Goal: Use online tool/utility: Use online tool/utility

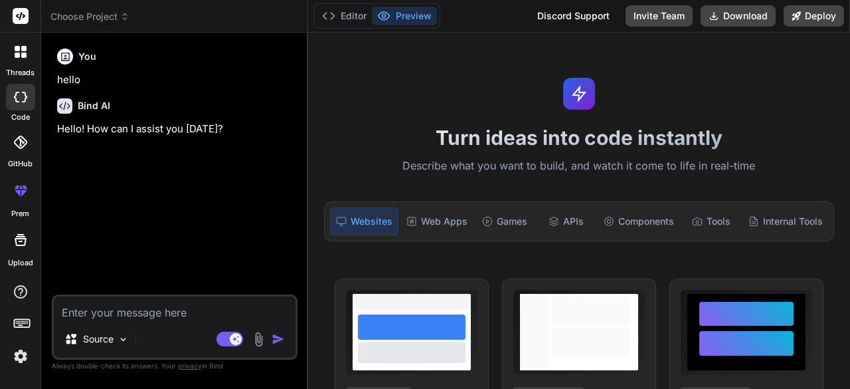
click at [16, 54] on icon at bounding box center [17, 54] width 5 height 5
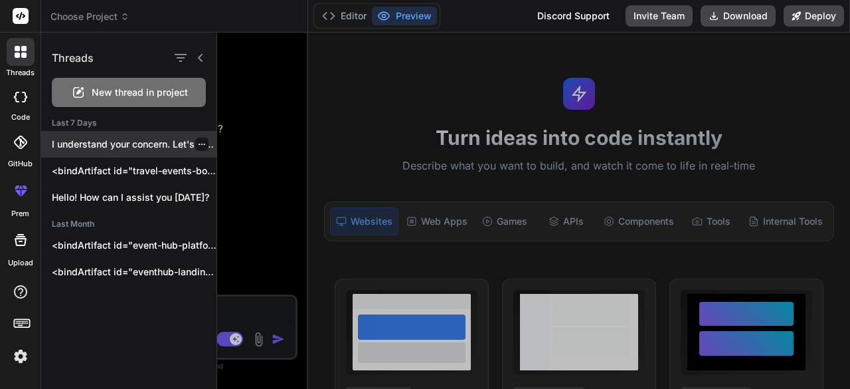
click at [109, 144] on p "I understand your concern. Let's modify the..." at bounding box center [134, 144] width 165 height 13
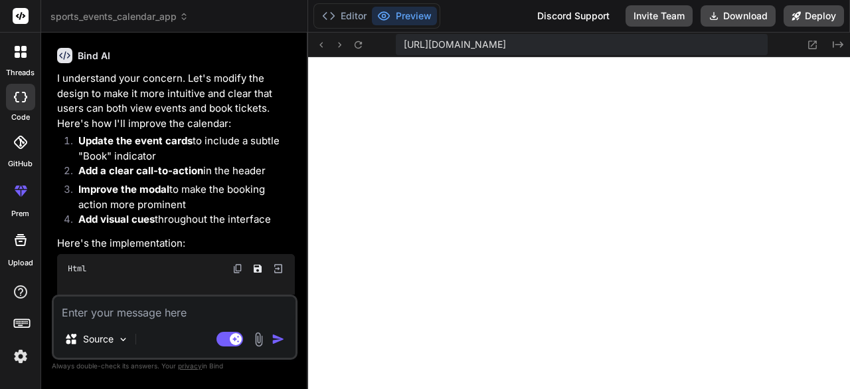
scroll to position [1553, 0]
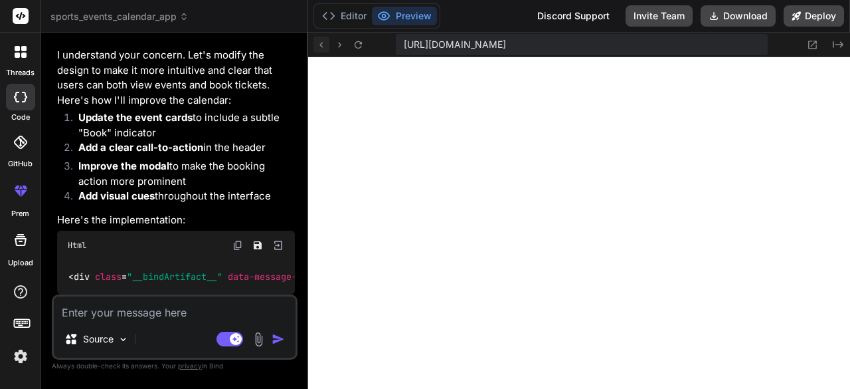
click at [318, 45] on icon at bounding box center [321, 44] width 11 height 11
click at [16, 53] on icon at bounding box center [17, 54] width 5 height 5
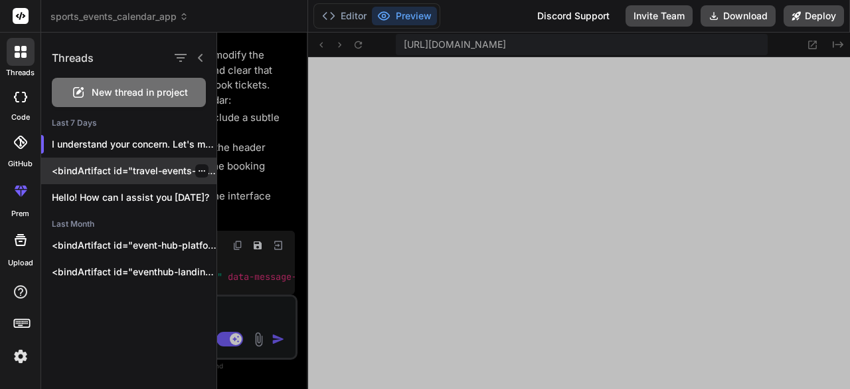
click at [85, 173] on p "<bindArtifact id="travel-events-booking-platform" title="Travel & Events Bookin…" at bounding box center [134, 170] width 165 height 13
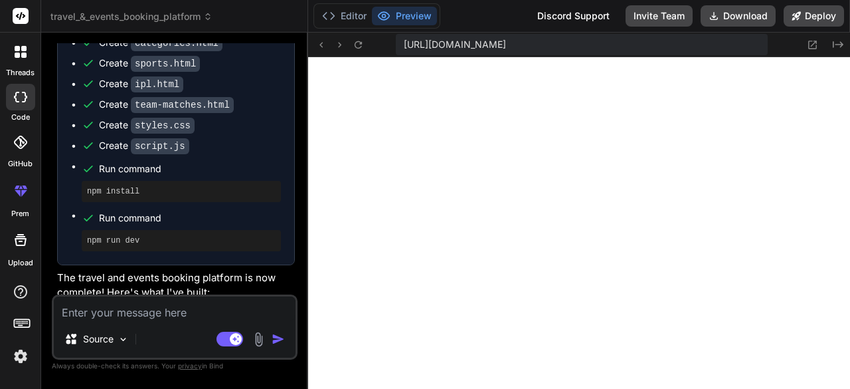
scroll to position [1637, 0]
type textarea "x"
click at [809, 43] on icon at bounding box center [813, 45] width 9 height 9
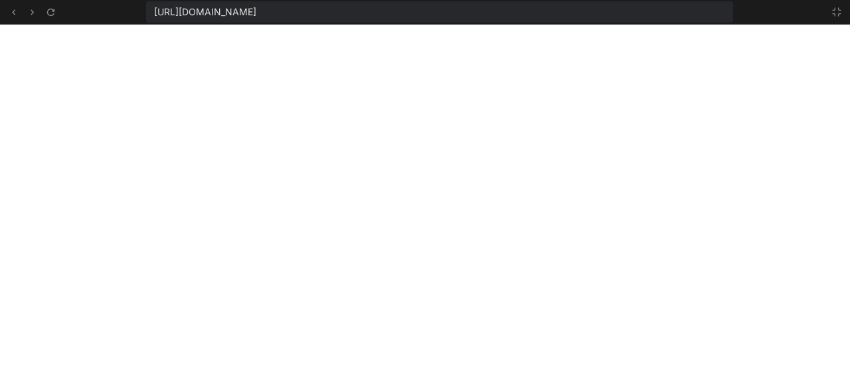
scroll to position [3076, 0]
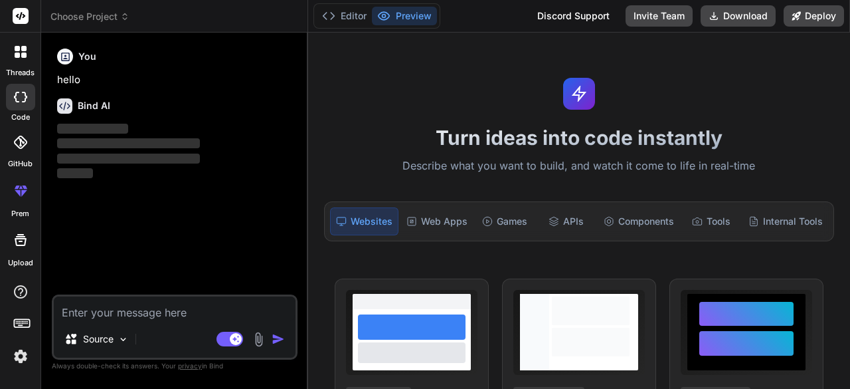
click at [9, 94] on div at bounding box center [20, 97] width 29 height 27
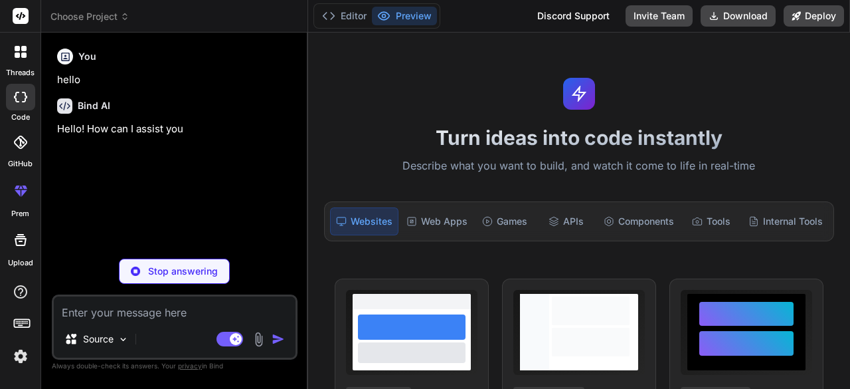
click at [17, 53] on icon at bounding box center [17, 54] width 5 height 5
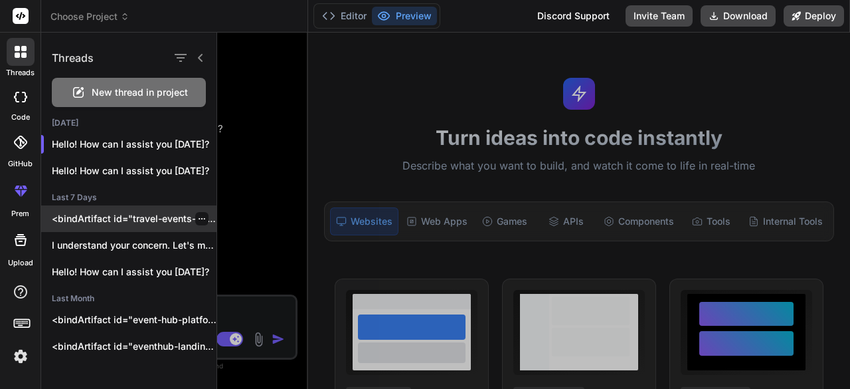
click at [104, 218] on p "<bindArtifact id="travel-events-booking-platform" title="Travel & Events Bookin…" at bounding box center [134, 218] width 165 height 13
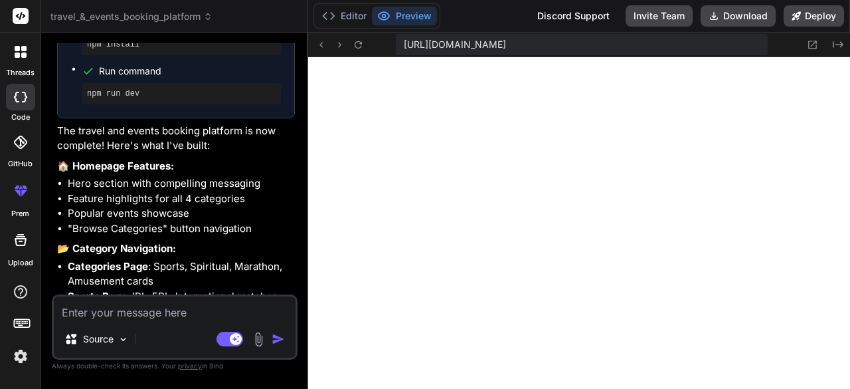
scroll to position [545, 0]
click at [18, 56] on icon at bounding box center [17, 54] width 5 height 5
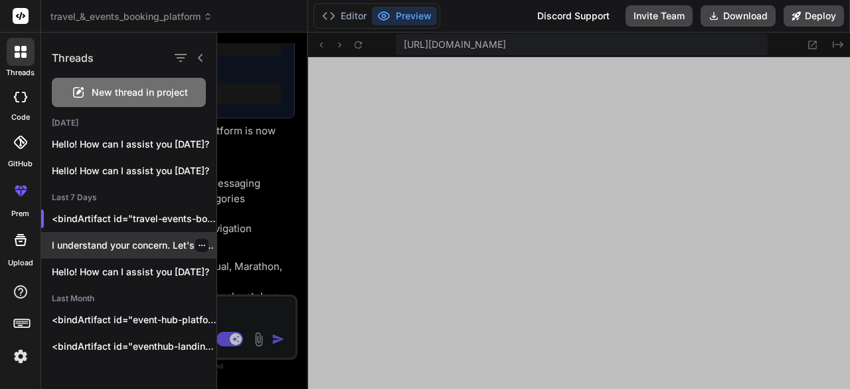
click at [103, 247] on p "I understand your concern. Let's modify the..." at bounding box center [134, 245] width 165 height 13
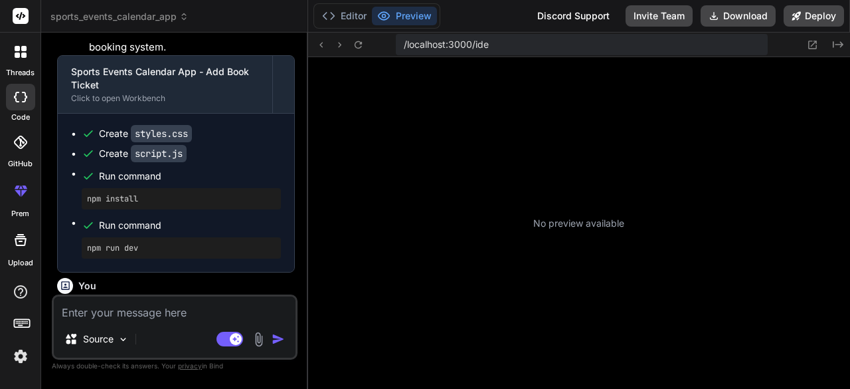
scroll to position [781, 0]
type textarea "x"
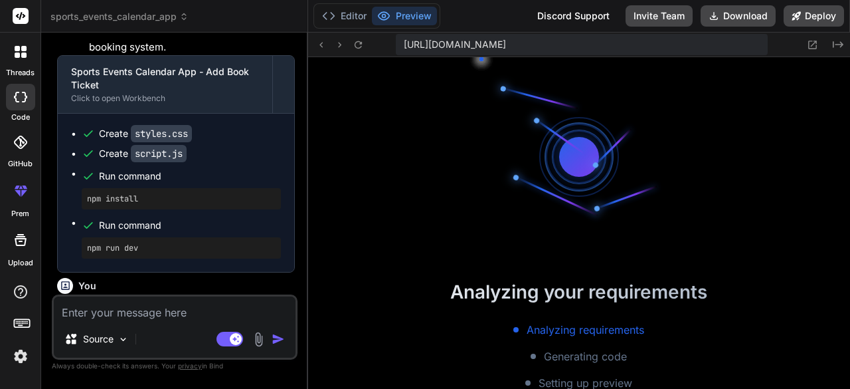
scroll to position [1153, 0]
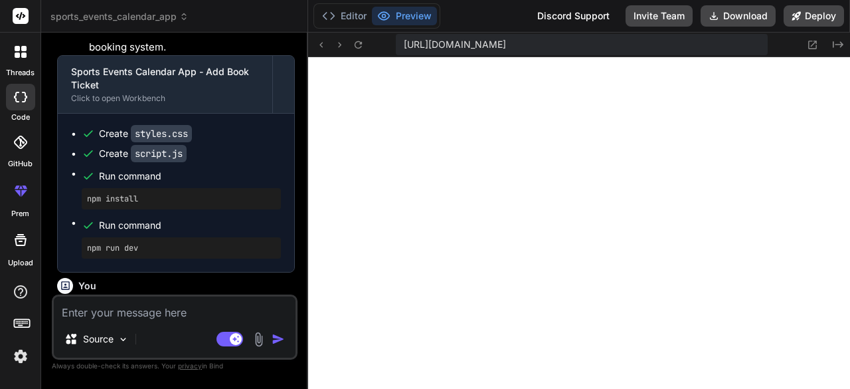
click at [118, 317] on textarea at bounding box center [175, 308] width 242 height 24
type textarea "r"
type textarea "x"
type textarea "re"
type textarea "x"
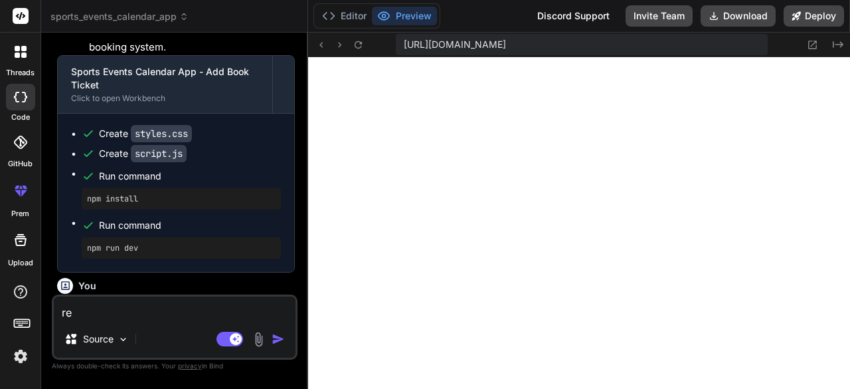
type textarea "rev"
type textarea "x"
type textarea "reve"
type textarea "x"
type textarea "rever"
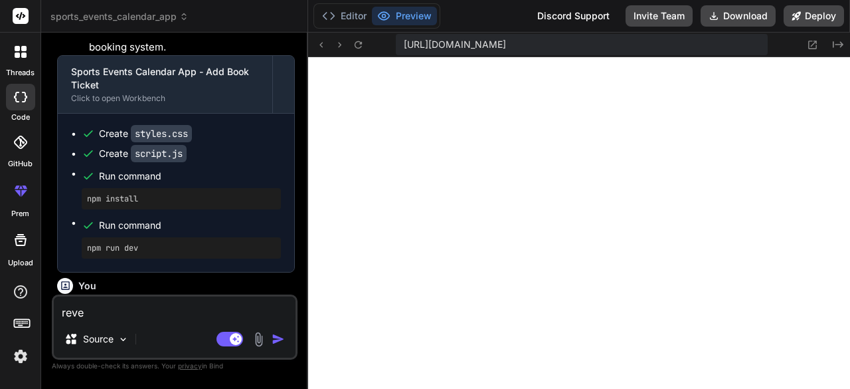
type textarea "x"
type textarea "revert"
type textarea "x"
type textarea "revert"
type textarea "x"
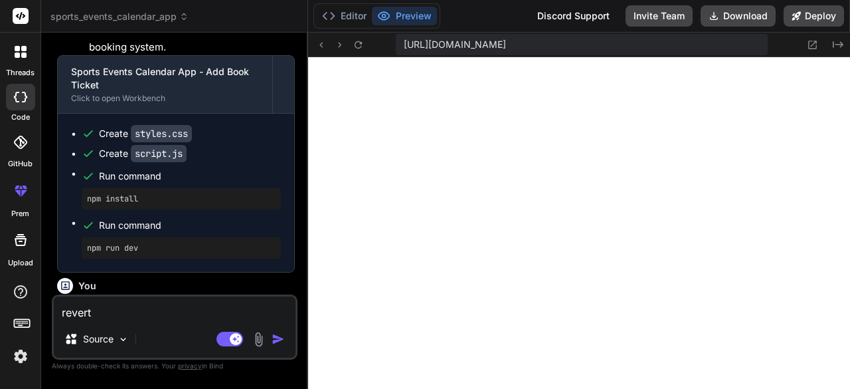
type textarea "revert l"
type textarea "x"
type textarea "revert la"
type textarea "x"
type textarea "revert las"
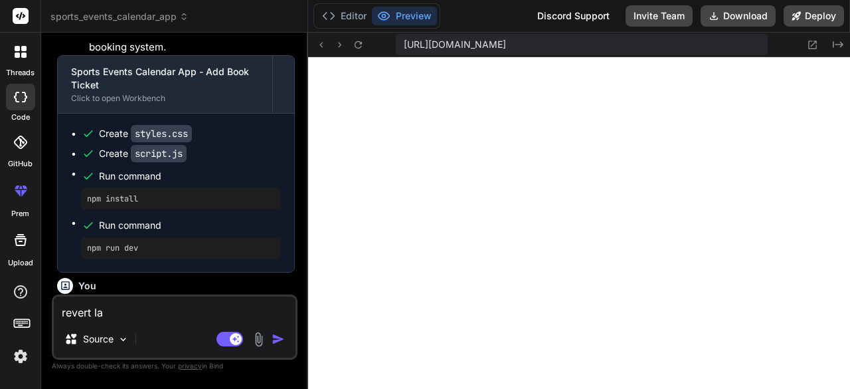
type textarea "x"
type textarea "revert last"
type textarea "x"
type textarea "revert last"
type textarea "x"
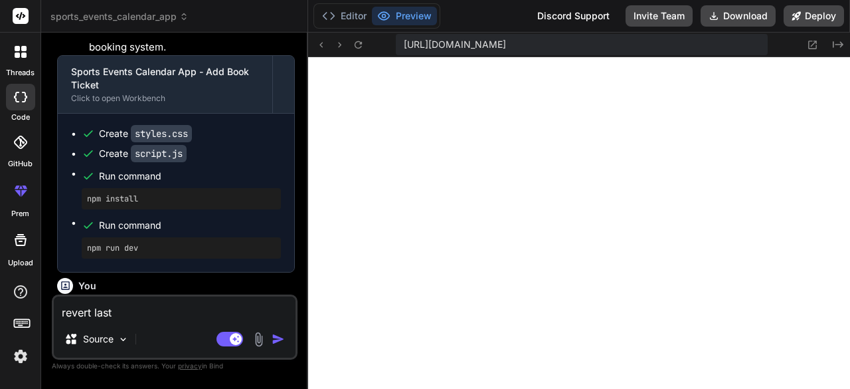
type textarea "revert last c"
type textarea "x"
type textarea "revert last ch"
type textarea "x"
type textarea "revert last cha"
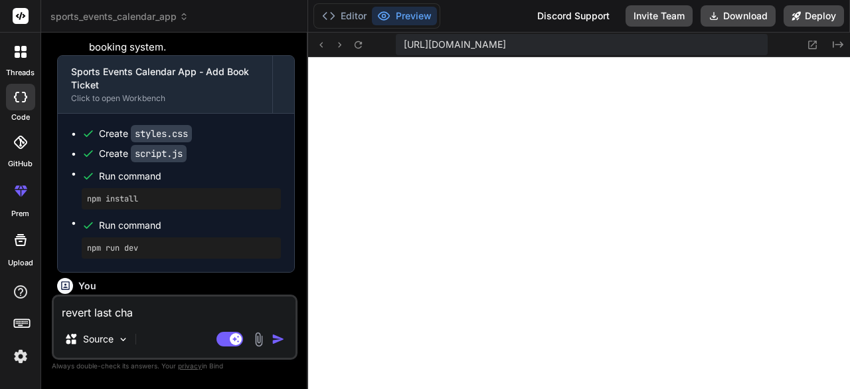
type textarea "x"
type textarea "revert last [PERSON_NAME]"
type textarea "x"
type textarea "revert last [PERSON_NAME]"
type textarea "x"
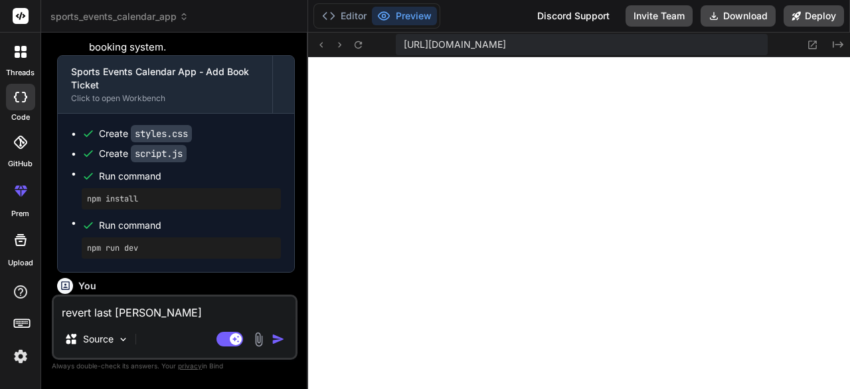
type textarea "revert last change"
type textarea "x"
type textarea "revert last changes"
type textarea "x"
type textarea "revert last changes"
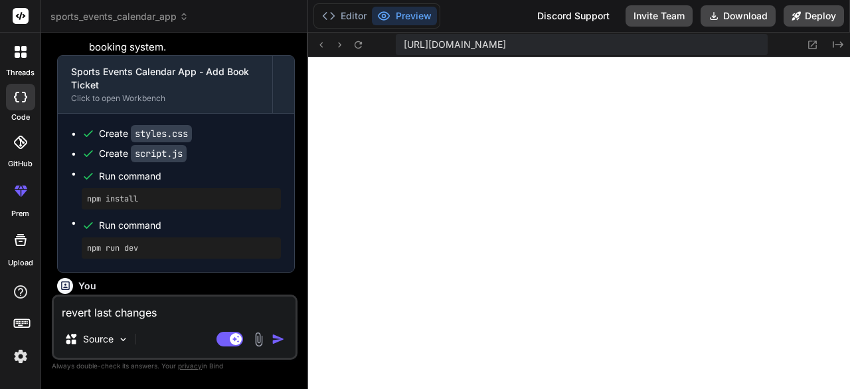
type textarea "x"
type textarea "revert last changes i"
type textarea "x"
type textarea "revert last changes it"
type textarea "x"
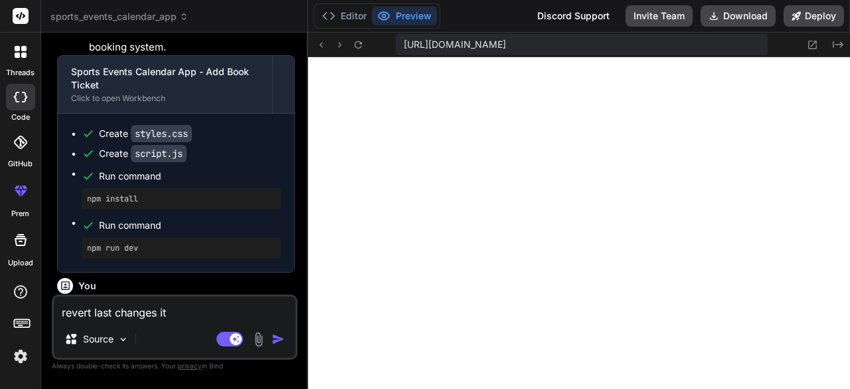
type textarea "revert last changes it"
type textarea "x"
type textarea "revert last changes it i"
type textarea "x"
type textarea "revert last changes it"
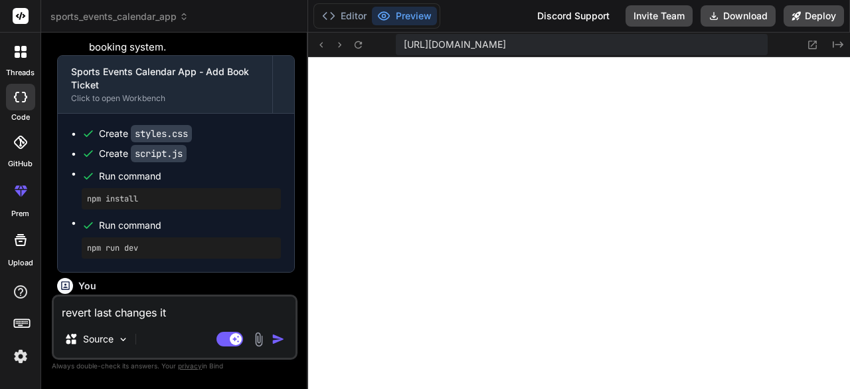
type textarea "x"
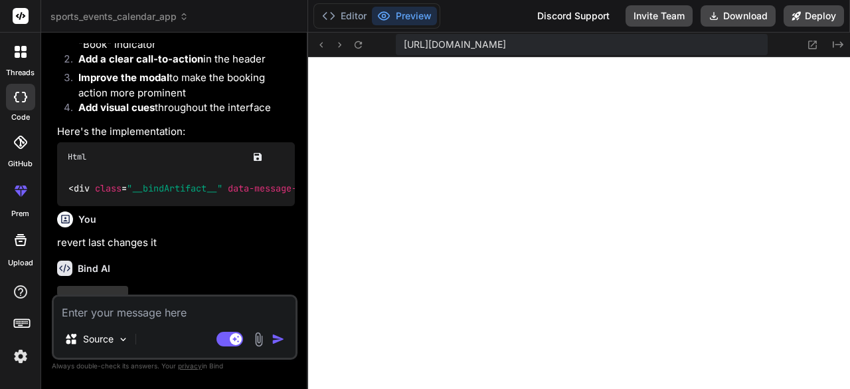
scroll to position [1690, 0]
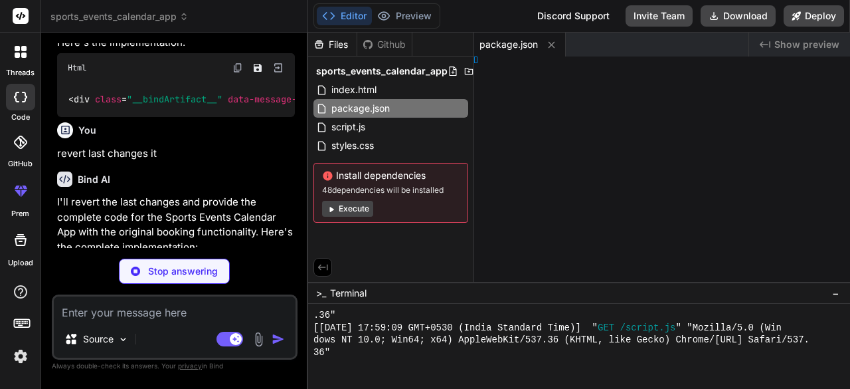
type textarea "x"
type textarea "html>"
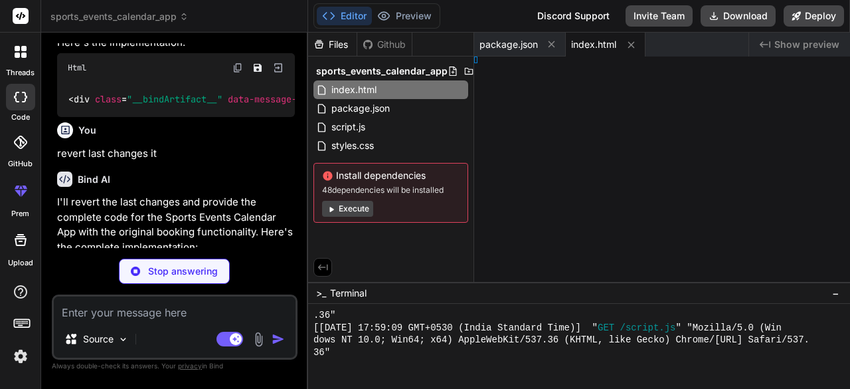
type textarea "x"
type textarea "} }"
type textarea "x"
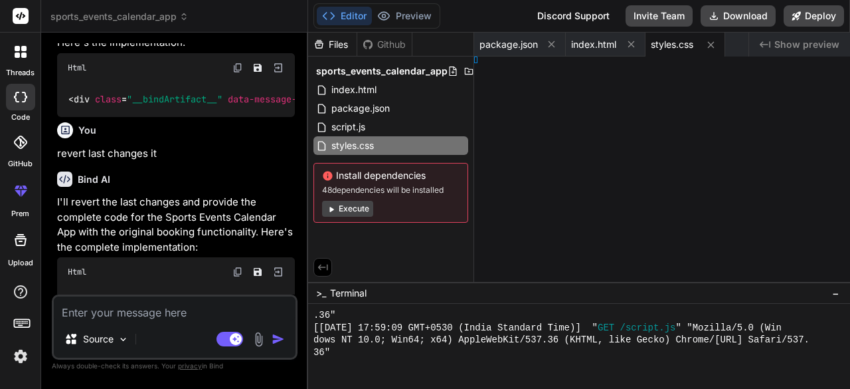
type textarea "8px; } }"
type textarea "x"
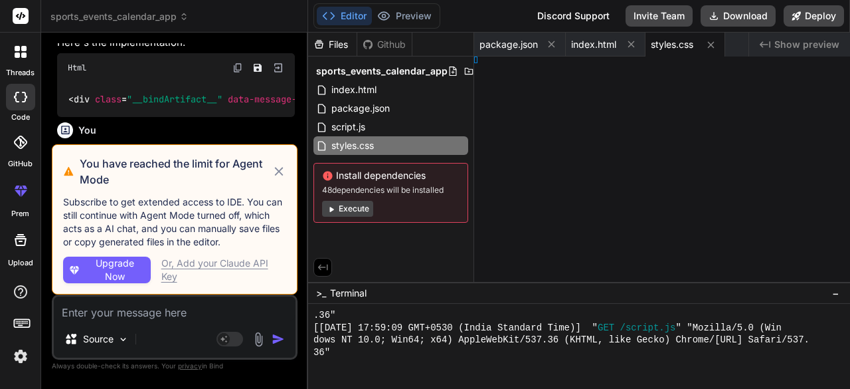
type textarea ".event-item { font-size: 8px; } }"
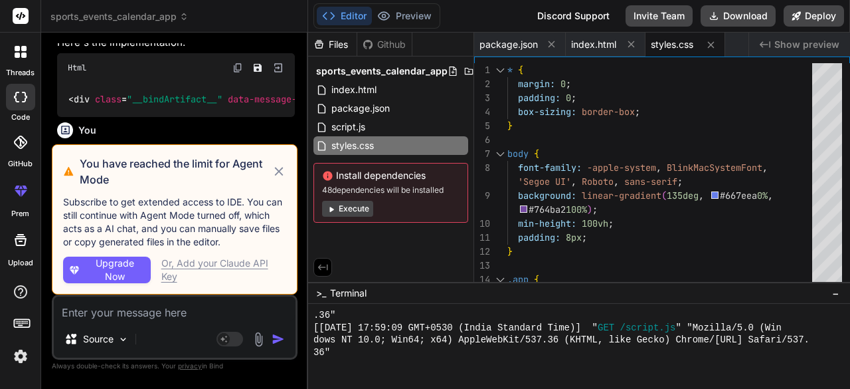
click at [274, 172] on icon at bounding box center [279, 171] width 15 height 16
type textarea "x"
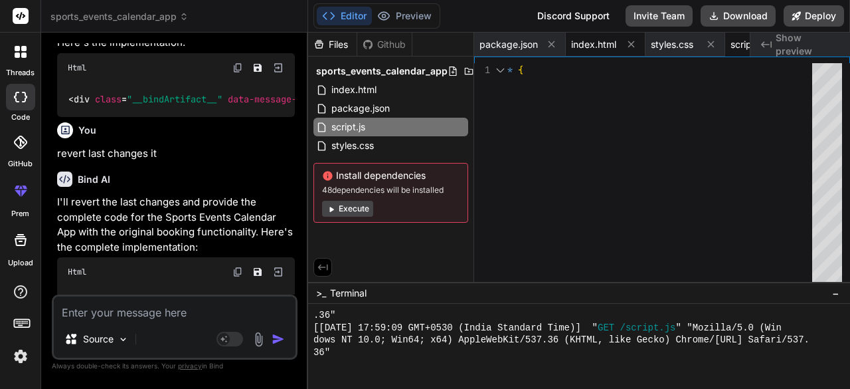
scroll to position [0, 54]
click at [790, 43] on span "Show preview" at bounding box center [808, 44] width 64 height 27
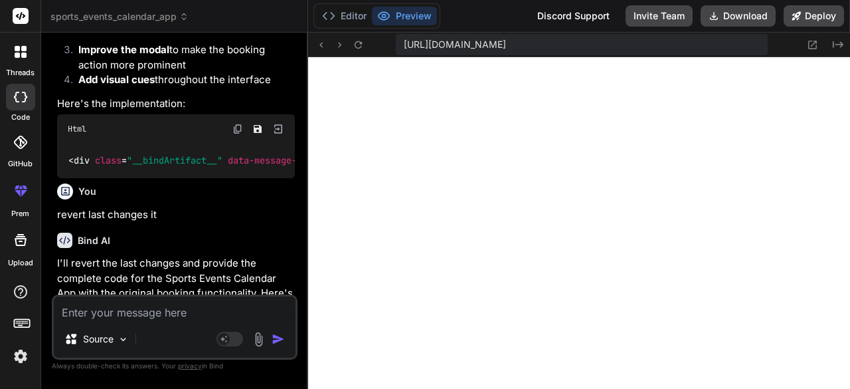
scroll to position [1767, 0]
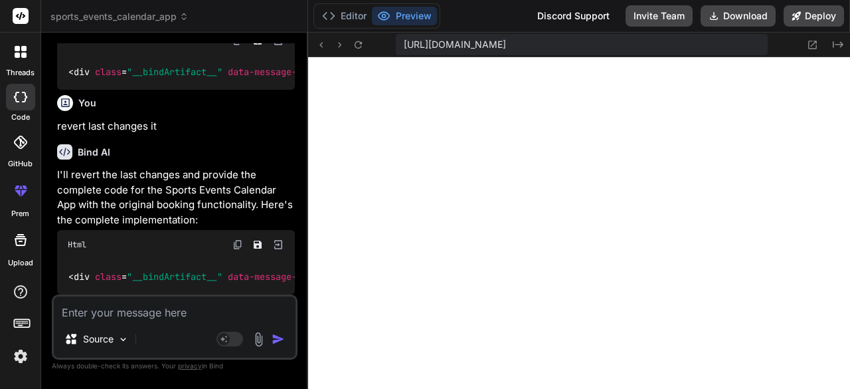
click at [125, 308] on textarea at bounding box center [175, 308] width 242 height 24
type textarea "w"
type textarea "x"
type textarea "wh"
type textarea "x"
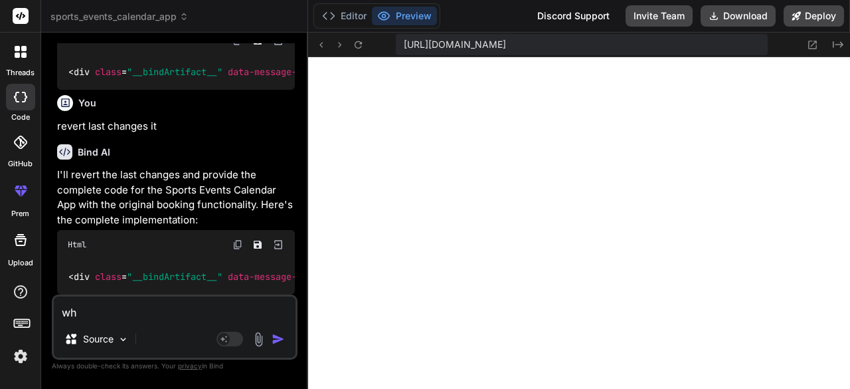
type textarea "why"
type textarea "x"
type textarea "why"
type textarea "x"
type textarea "why"
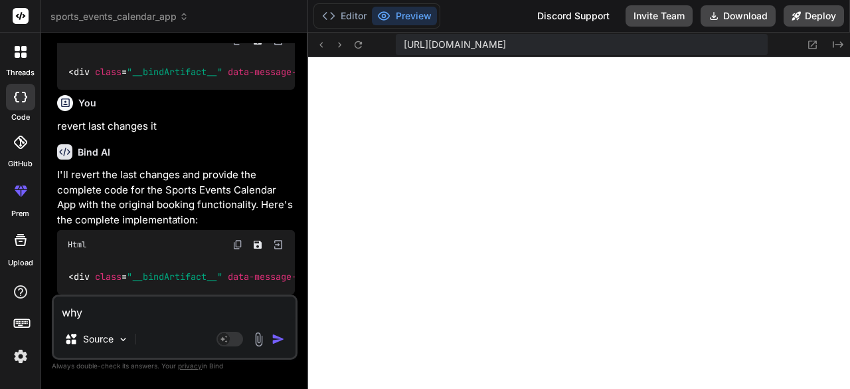
type textarea "x"
type textarea "wh"
type textarea "x"
type textarea "w"
type textarea "x"
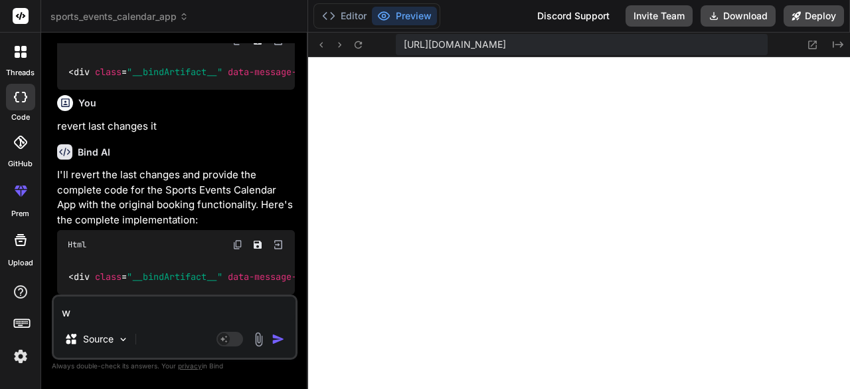
type textarea "x"
click at [819, 41] on icon at bounding box center [812, 44] width 11 height 11
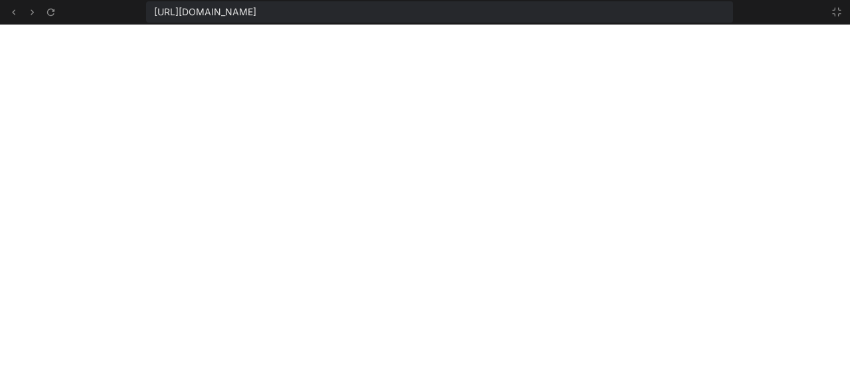
click at [683, 9] on div "[URL][DOMAIN_NAME]" at bounding box center [440, 11] width 588 height 21
click at [674, 13] on div "[URL][DOMAIN_NAME]" at bounding box center [440, 11] width 588 height 21
click at [668, 12] on div "[URL][DOMAIN_NAME]" at bounding box center [440, 11] width 588 height 21
click at [48, 9] on icon at bounding box center [50, 12] width 11 height 11
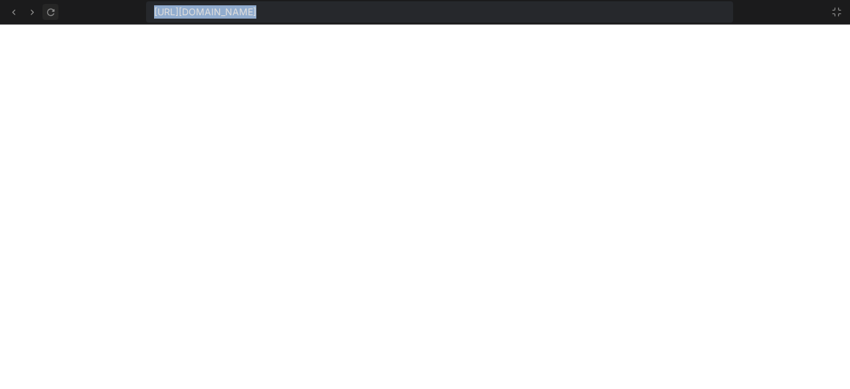
click at [48, 9] on icon at bounding box center [50, 12] width 11 height 11
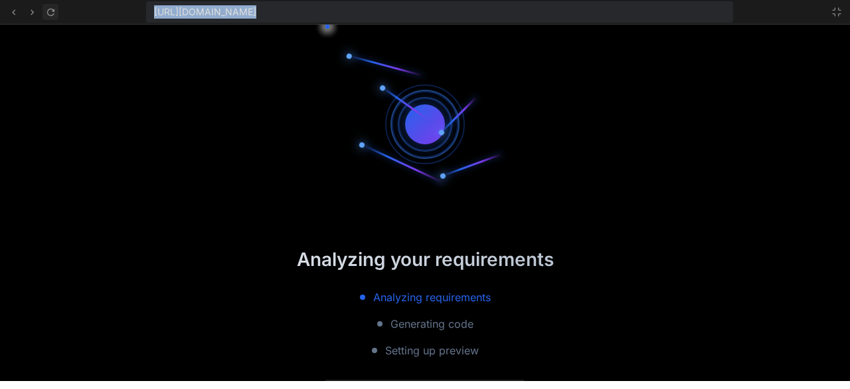
scroll to position [1699, 0]
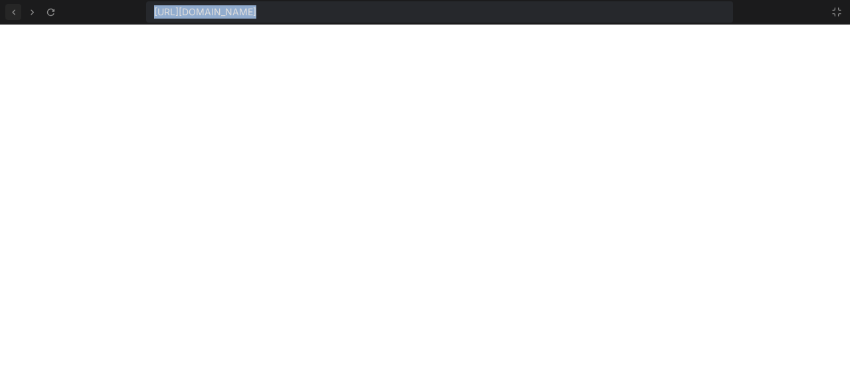
click at [16, 11] on icon at bounding box center [13, 12] width 11 height 11
click at [49, 10] on icon at bounding box center [50, 12] width 11 height 11
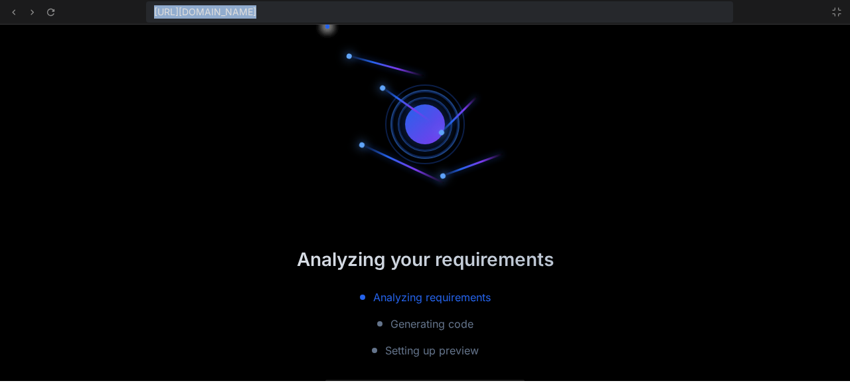
scroll to position [1997, 0]
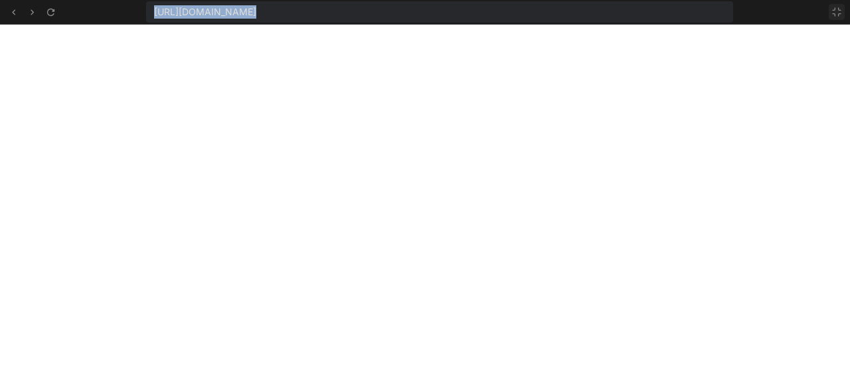
click at [834, 14] on icon at bounding box center [837, 12] width 11 height 11
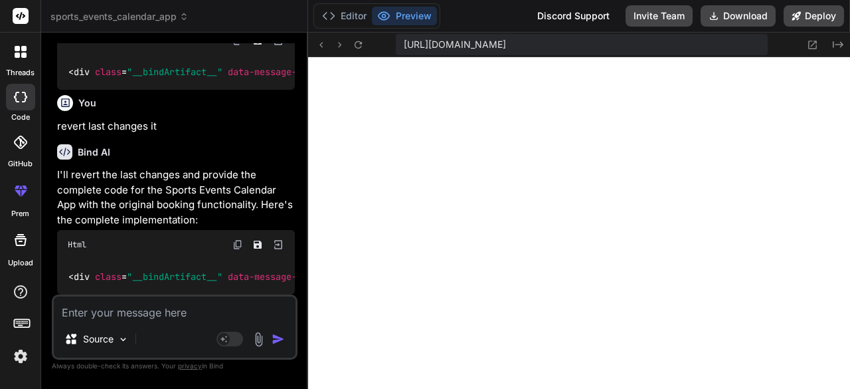
scroll to position [2108, 0]
click at [146, 312] on textarea at bounding box center [175, 308] width 242 height 24
type textarea "c"
type textarea "x"
type textarea "ca"
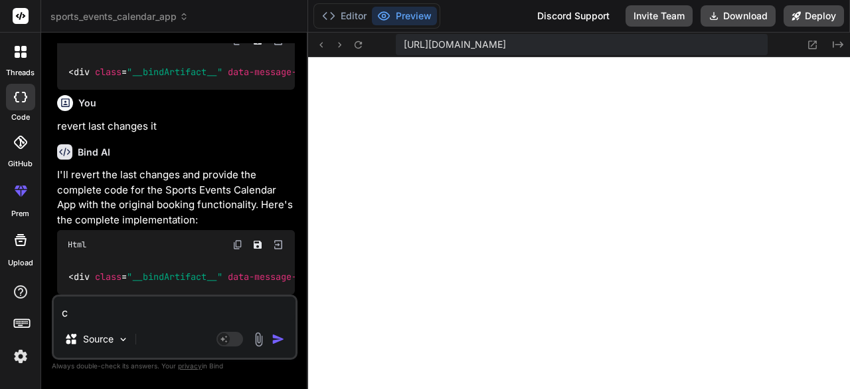
type textarea "x"
type textarea "cal"
type textarea "x"
type textarea "cale"
type textarea "x"
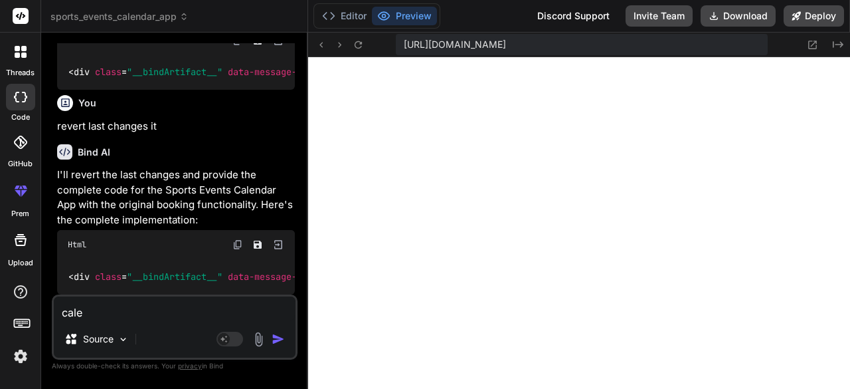
type textarea "calen"
type textarea "x"
type textarea "calend"
type textarea "x"
type textarea "calenda"
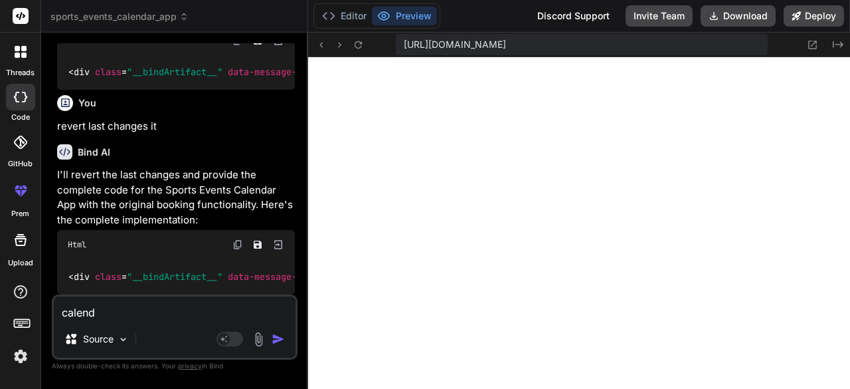
type textarea "x"
type textarea "calendat"
type textarea "x"
type textarea "calendat"
type textarea "x"
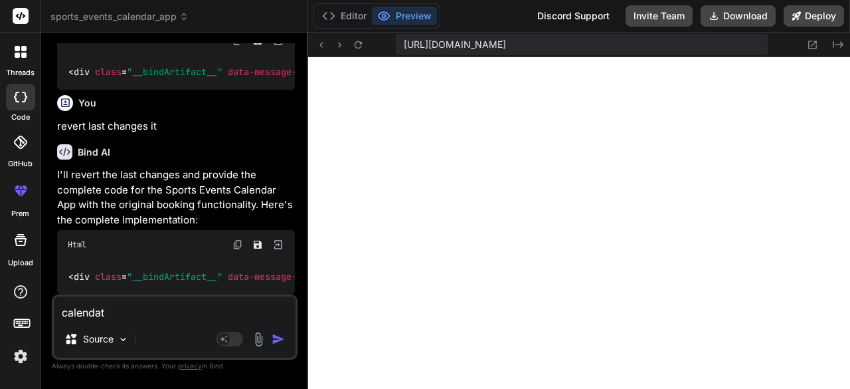
type textarea "calendat e"
type textarea "x"
type textarea "calendat ev"
type textarea "x"
type textarea "calendat eve"
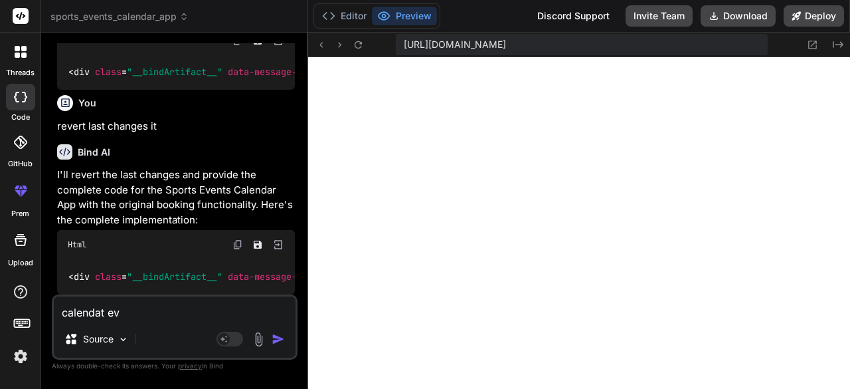
type textarea "x"
type textarea "calendat even"
type textarea "x"
type textarea "calendat event"
type textarea "x"
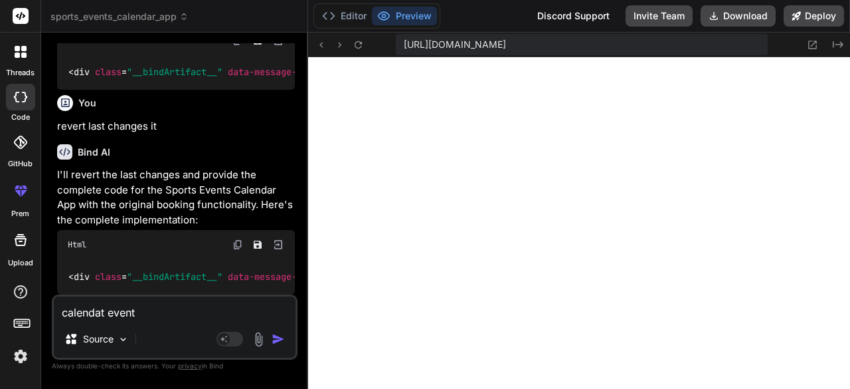
type textarea "calendat event"
type textarea "x"
type textarea "calendat event e"
type textarea "x"
type textarea "calendat event ev"
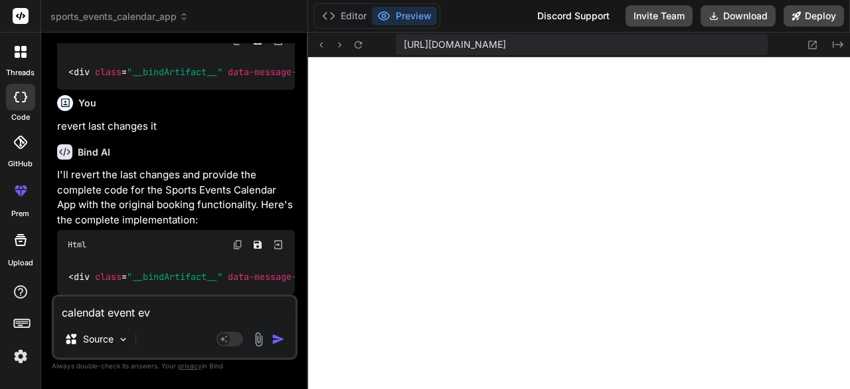
type textarea "x"
type textarea "calendat event eve"
type textarea "x"
type textarea "calendat event ever"
type textarea "x"
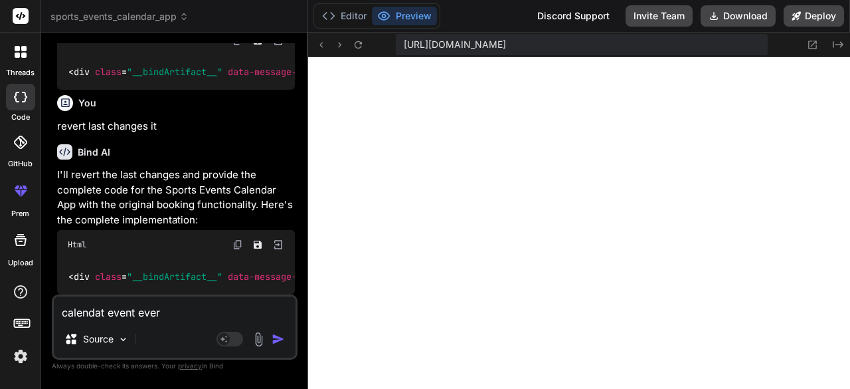
type textarea "calendat event every"
type textarea "x"
type textarea "calendat event everyt"
type textarea "x"
type textarea "calendat event everyth"
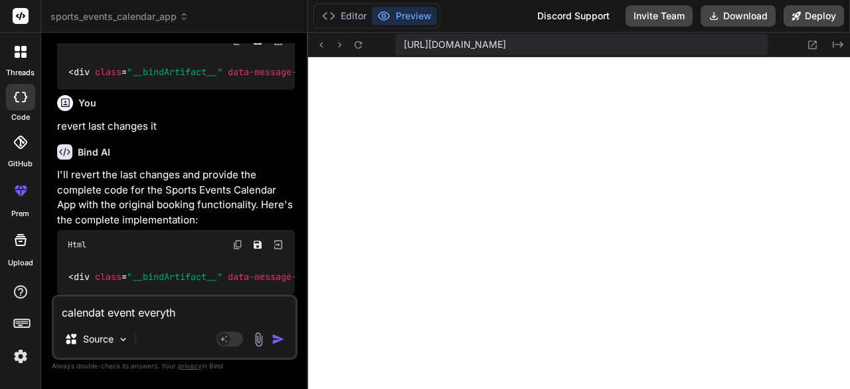
type textarea "x"
type textarea "calendat event everythi"
type textarea "x"
type textarea "calendat event everythin"
type textarea "x"
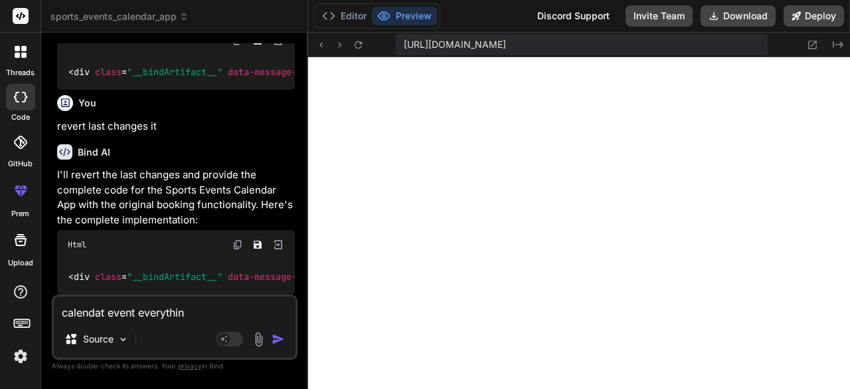
type textarea "calendat event everything"
type textarea "x"
type textarea "calendat event everything"
type textarea "x"
type textarea "calendat event everything i"
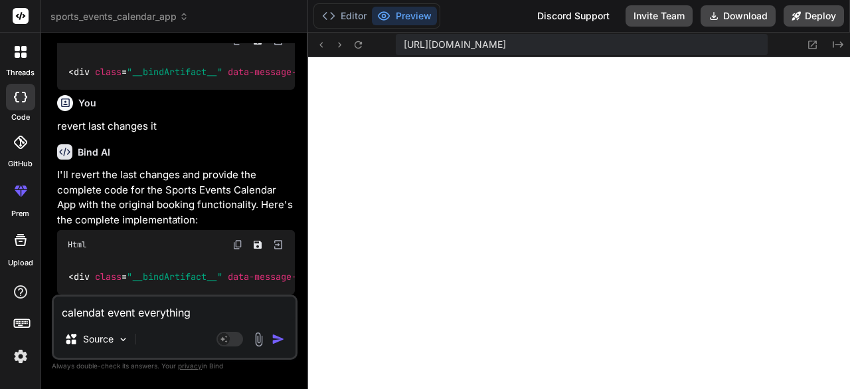
type textarea "x"
type textarea "calendat event everything is"
type textarea "x"
type textarea "calendat event everything is"
type textarea "x"
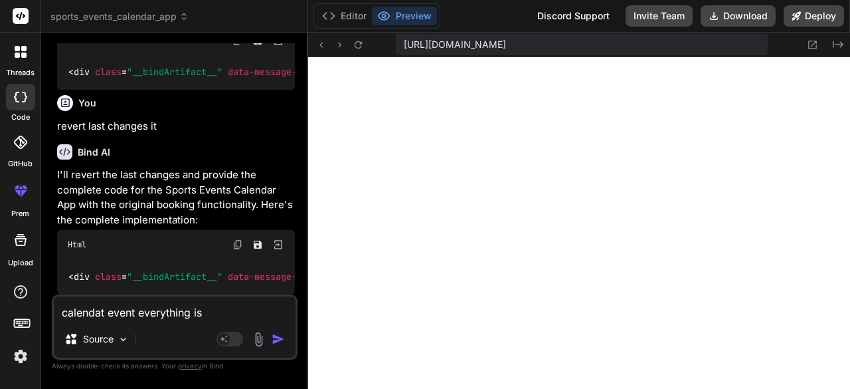
type textarea "calendat event everything is m"
type textarea "x"
type textarea "calendat event everything is mi"
type textarea "x"
type textarea "calendat event everything is mis"
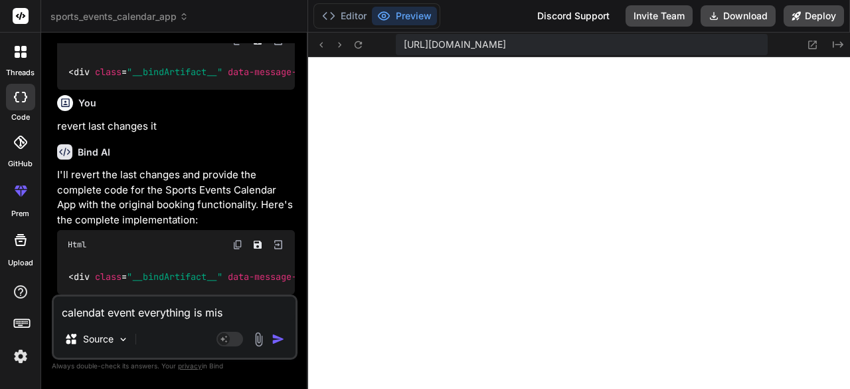
type textarea "x"
type textarea "calendat event everything is miss"
type textarea "x"
type textarea "calendat event everything is missi"
type textarea "x"
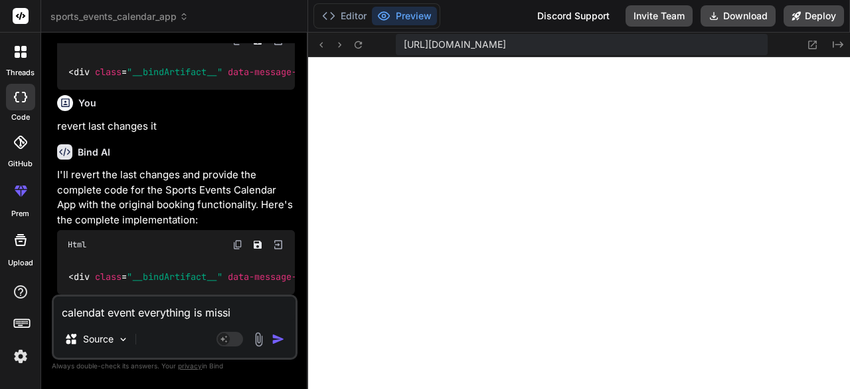
type textarea "calendat event everything is missin"
type textarea "x"
type textarea "calendat event everything is missing"
type textarea "x"
type textarea "calendat event everything is missing"
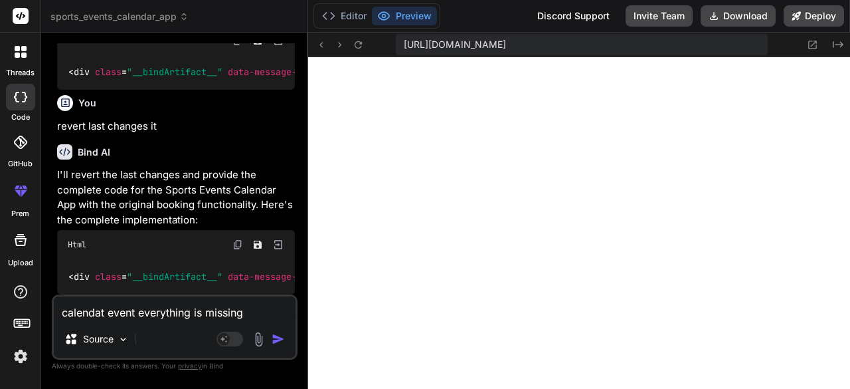
type textarea "x"
click at [104, 315] on textarea "calendat event everything is missing" at bounding box center [175, 308] width 242 height 24
type textarea "calenda event everything is missing"
type textarea "x"
type textarea "calendar event everything is missing"
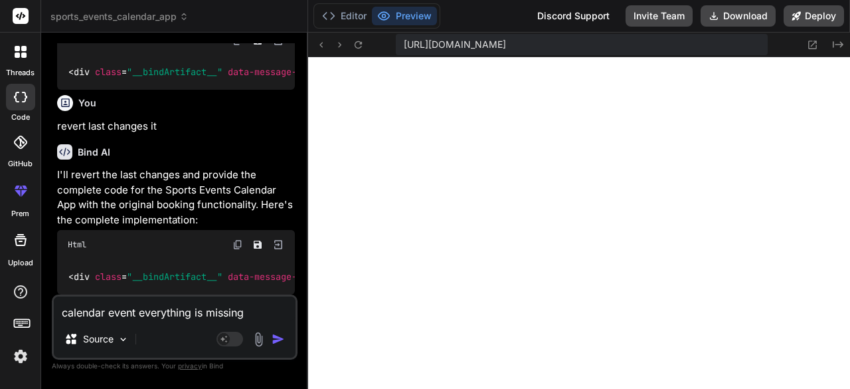
type textarea "x"
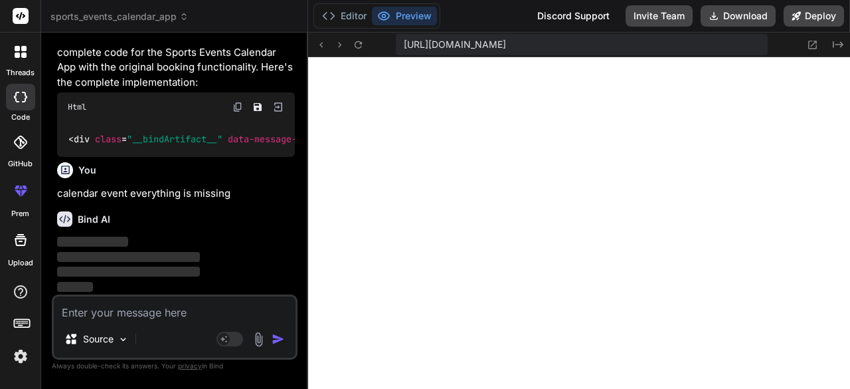
scroll to position [1906, 0]
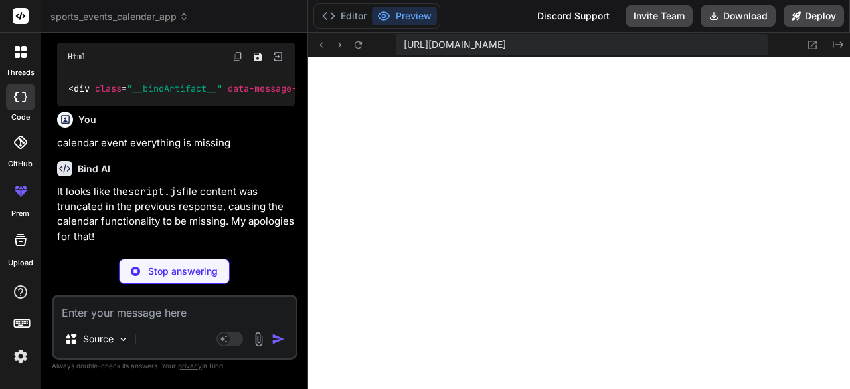
type textarea "x"
type textarea "}"
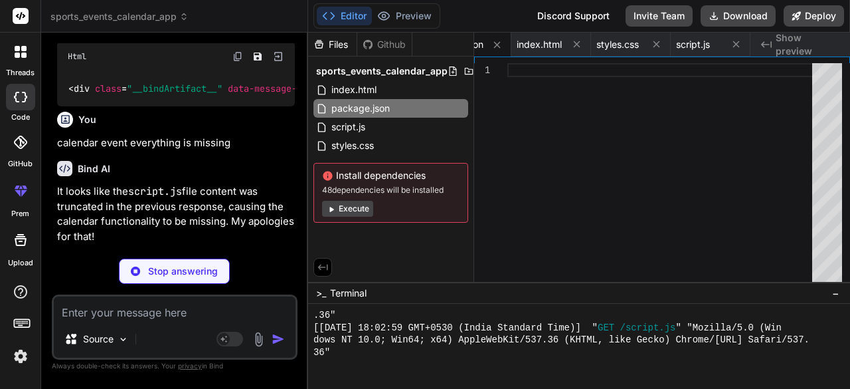
type textarea "x"
type textarea "div> </div> </div> </div> <script src="script.js"></script> </body> </html>"
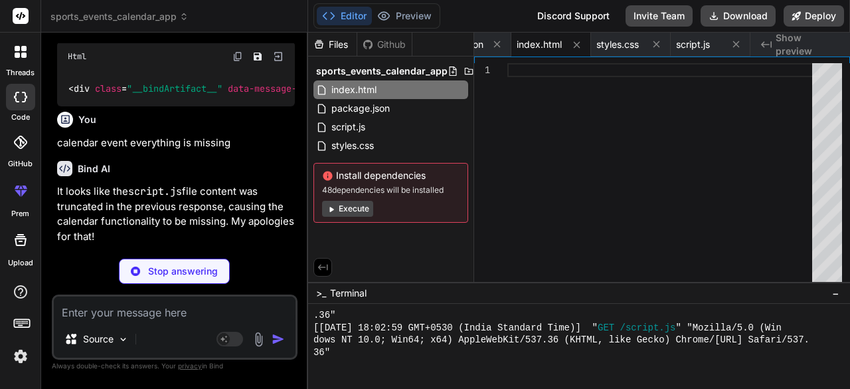
type textarea "x"
type textarea ".event-item { font-size: 8px; } }"
type textarea "x"
type textarea ".event-item { font-size: 8px; } }"
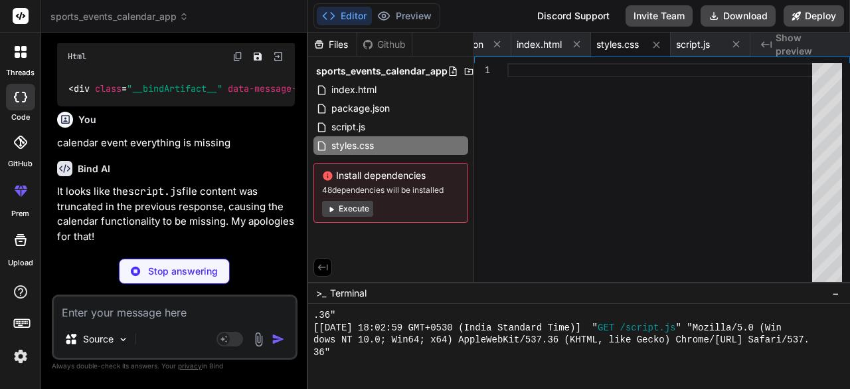
type textarea "x"
type textarea "this.hideModal(); // Close modal after "booking" } } // Initialize the calendar…"
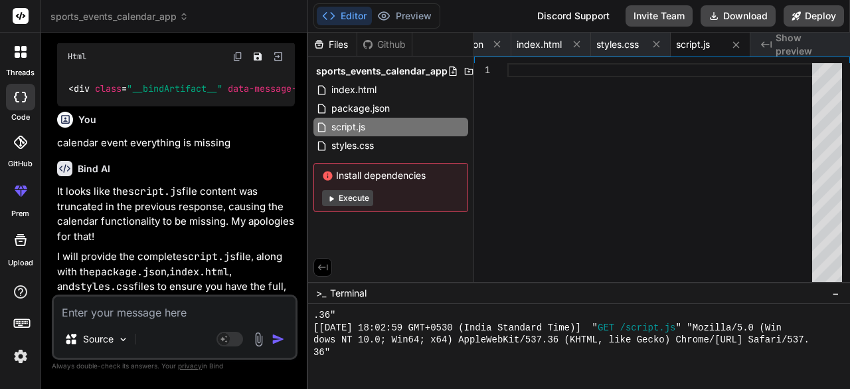
type textarea "x"
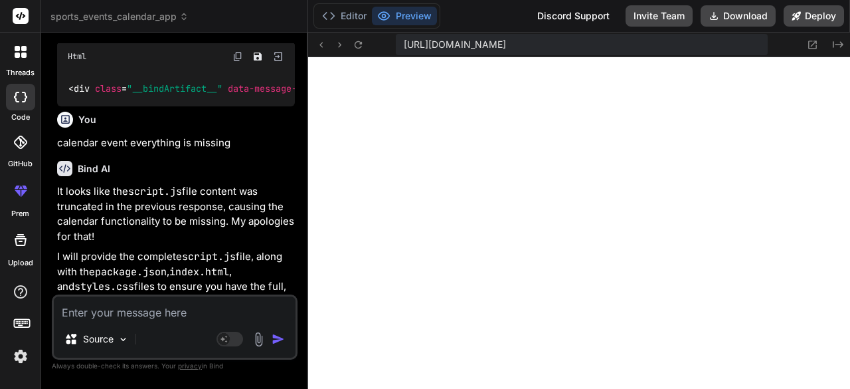
scroll to position [2828, 0]
click at [812, 37] on button at bounding box center [813, 45] width 16 height 16
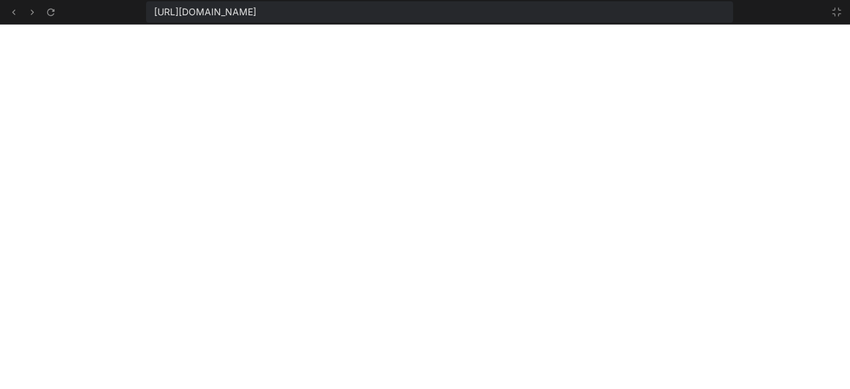
scroll to position [2927, 0]
click at [841, 10] on icon at bounding box center [837, 12] width 8 height 8
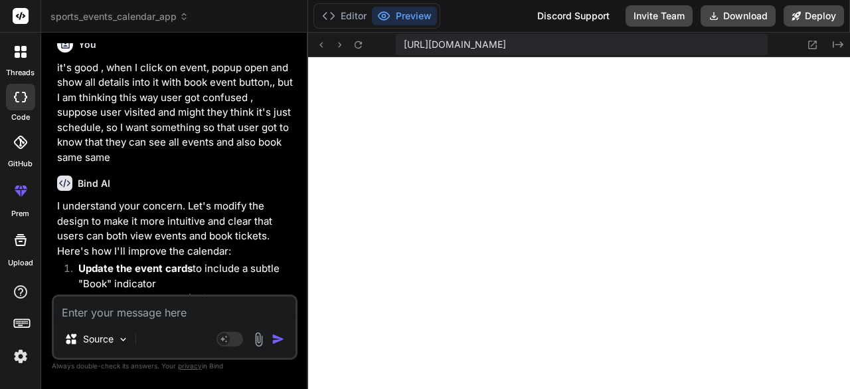
scroll to position [1359, 0]
